Goal: Task Accomplishment & Management: Complete application form

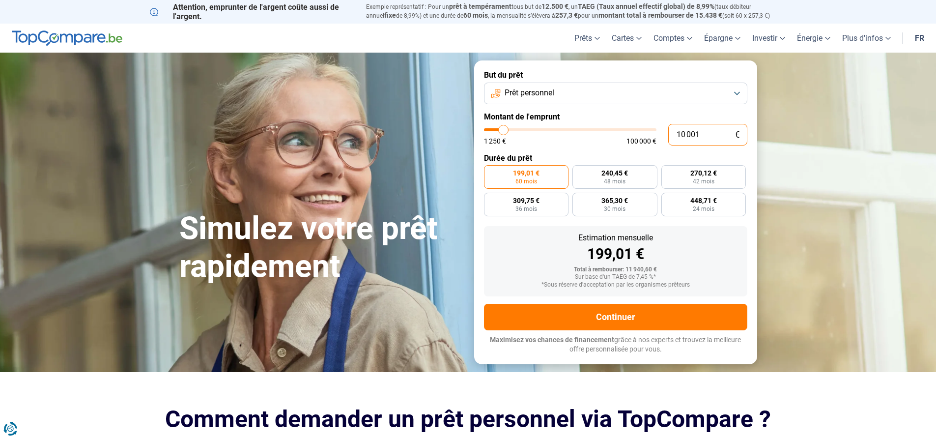
click at [712, 136] on input "10 001" at bounding box center [707, 135] width 79 height 22
type input "1 000"
type input "1250"
type input "100"
type input "1250"
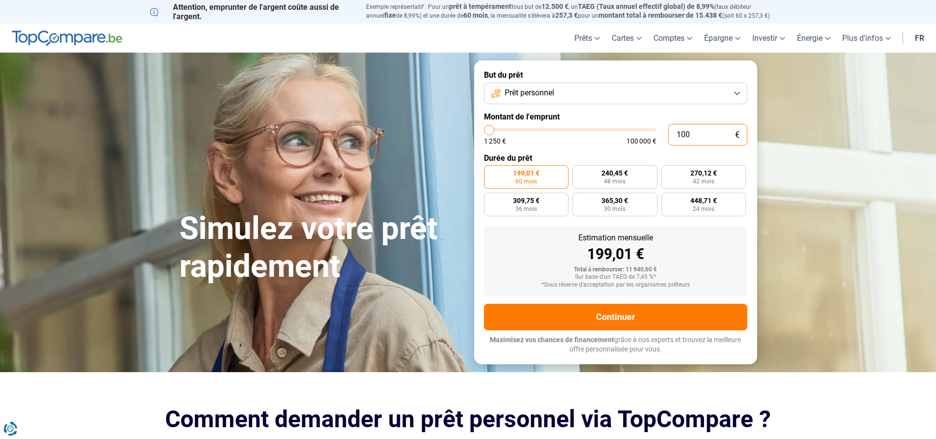
type input "10"
type input "1250"
type input "1"
type input "1250"
type input "1 250"
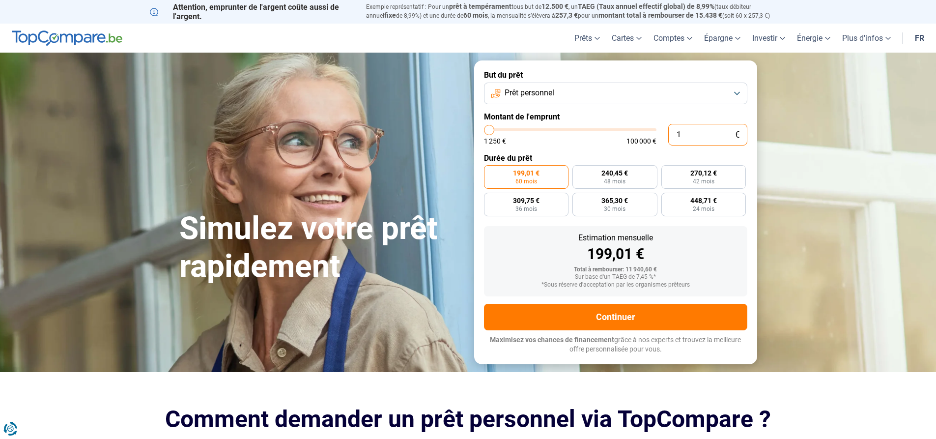
type input "1250"
radio input "true"
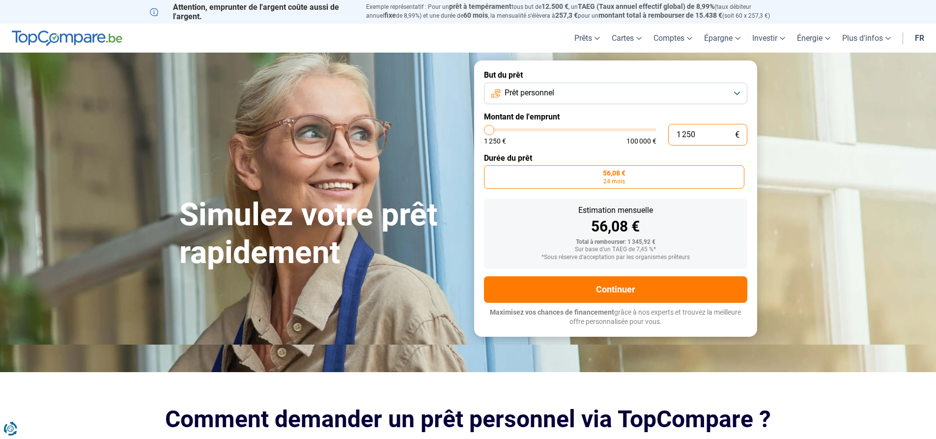
type input "12 506"
type input "12500"
type input "1 250"
type input "1250"
type input "125"
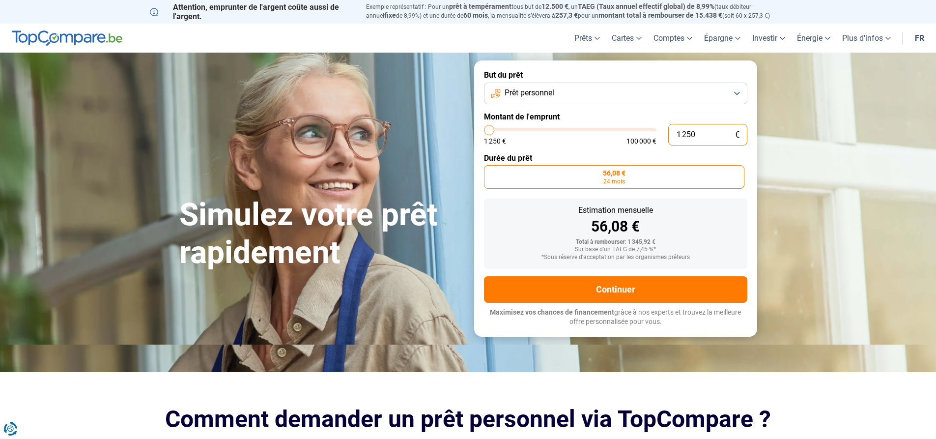
type input "1250"
type input "12"
type input "1250"
type input "1"
type input "1250"
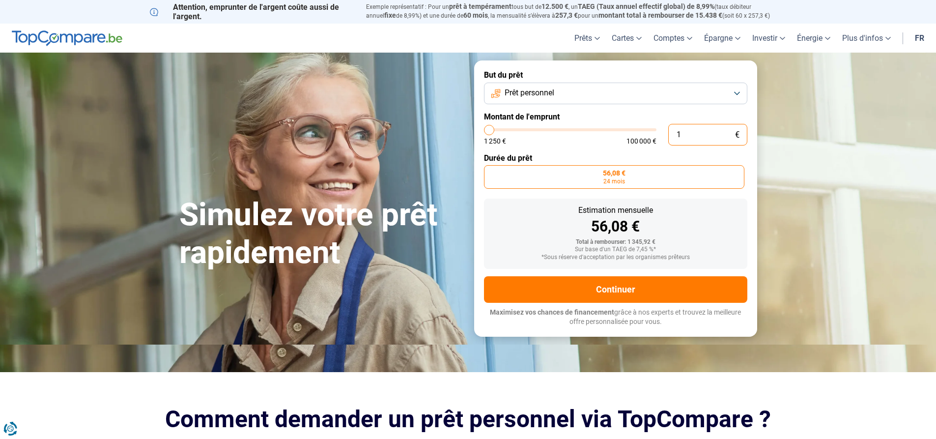
type input "16"
type input "1250"
type input "160"
type input "1250"
type input "1 600"
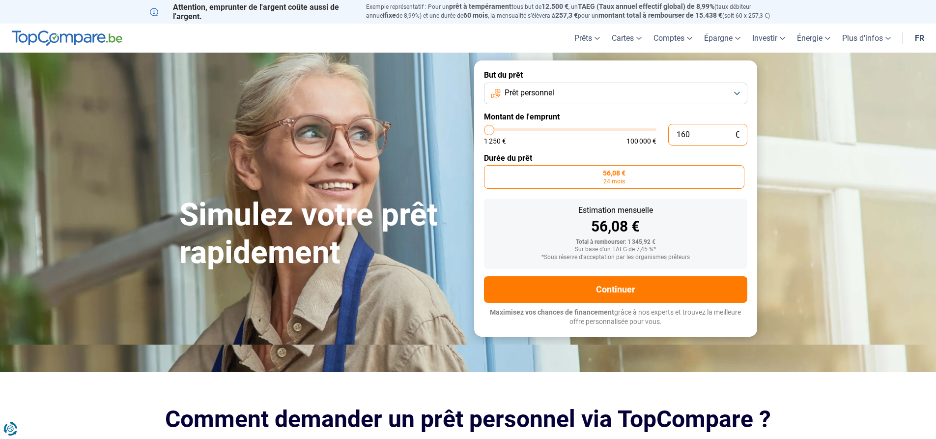
type input "1500"
type input "16 000"
type input "16000"
type input "16 000"
radio input "false"
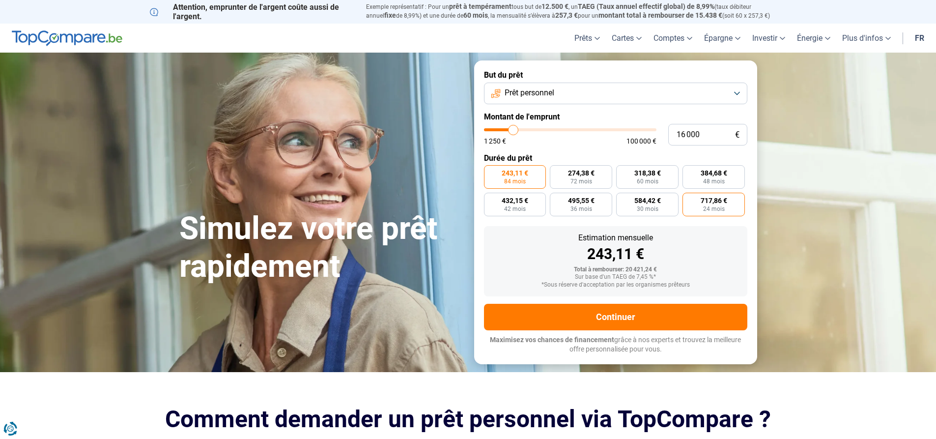
click at [666, 174] on div "243,11 € 84 mois 274,38 € 72 mois 318,38 € 60 mois 384,68 € 48 mois 432,15 € 42…" at bounding box center [615, 190] width 263 height 51
click at [738, 96] on button "Prêt personnel" at bounding box center [615, 94] width 263 height 22
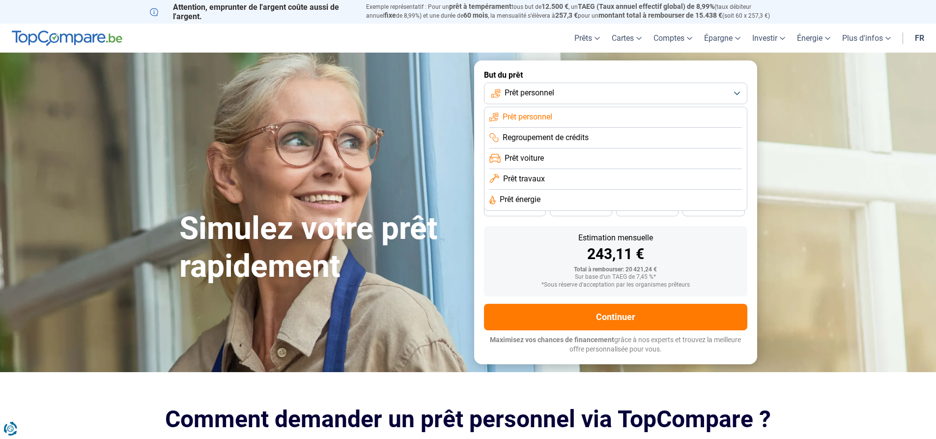
click at [529, 158] on span "Prêt voiture" at bounding box center [524, 158] width 39 height 11
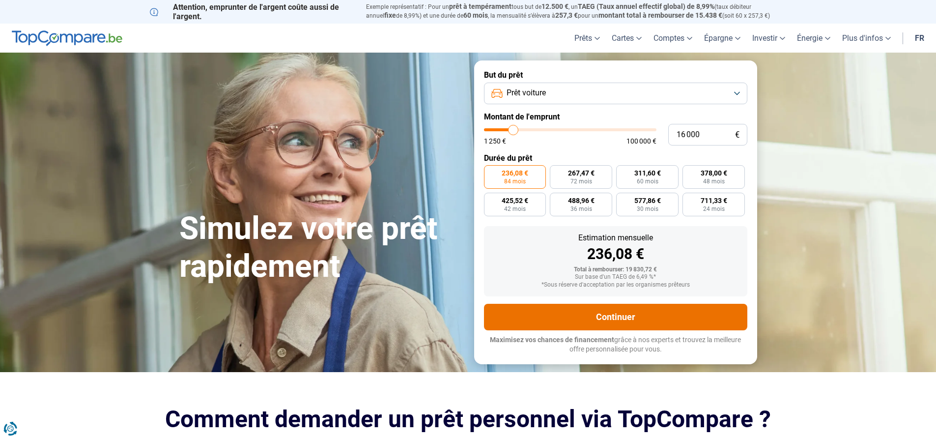
click at [643, 312] on button "Continuer" at bounding box center [615, 317] width 263 height 27
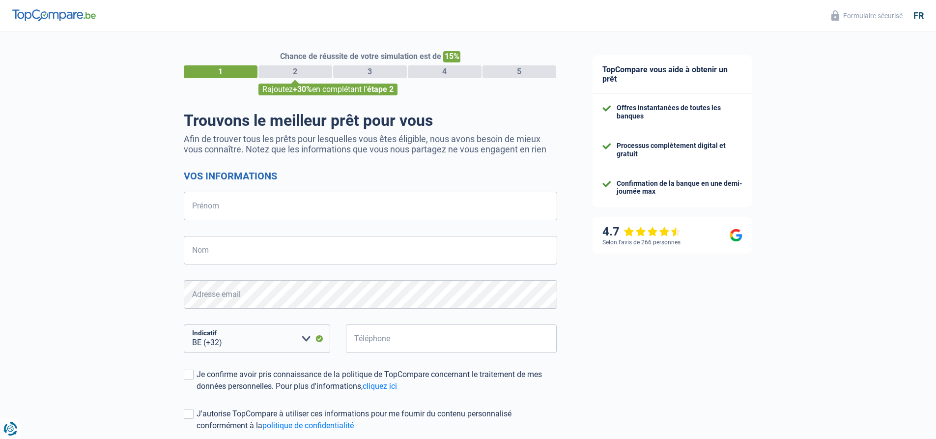
select select "32"
